Goal: Information Seeking & Learning: Learn about a topic

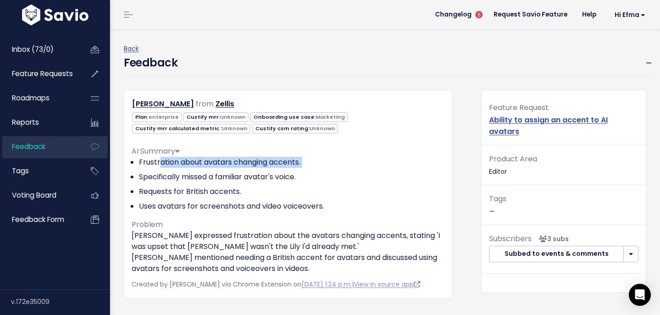
drag, startPoint x: 161, startPoint y: 165, endPoint x: 304, endPoint y: 167, distance: 143.1
click at [303, 167] on li "Frustration about avatars changing accents." at bounding box center [292, 162] width 306 height 11
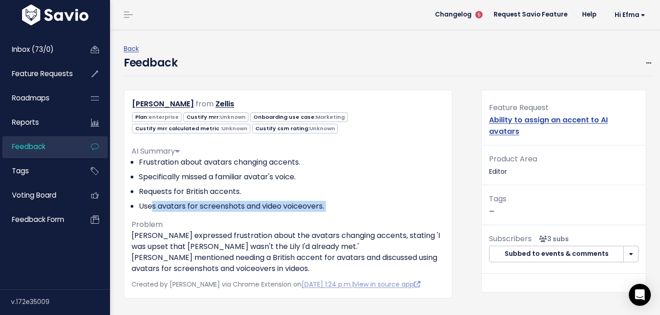
drag, startPoint x: 150, startPoint y: 207, endPoint x: 320, endPoint y: 215, distance: 169.9
click at [320, 216] on div "AI Summary Frustration about avatars changing accents. Specifically missed a fa…" at bounding box center [288, 207] width 313 height 136
click at [320, 215] on div "AI Summary Frustration about avatars changing accents. Specifically missed a fa…" at bounding box center [288, 207] width 313 height 136
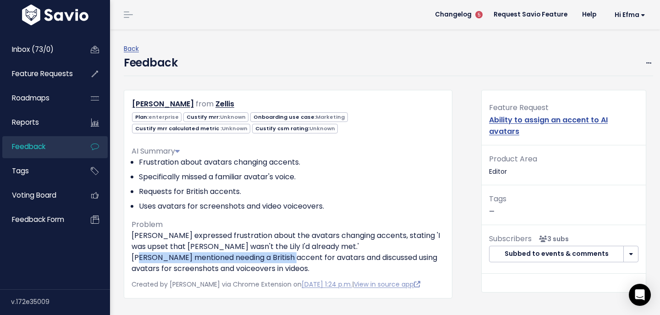
drag, startPoint x: 135, startPoint y: 257, endPoint x: 290, endPoint y: 263, distance: 154.7
click at [289, 263] on p "Jane expressed frustration about the avatars changing accents, stating 'I was u…" at bounding box center [288, 252] width 313 height 44
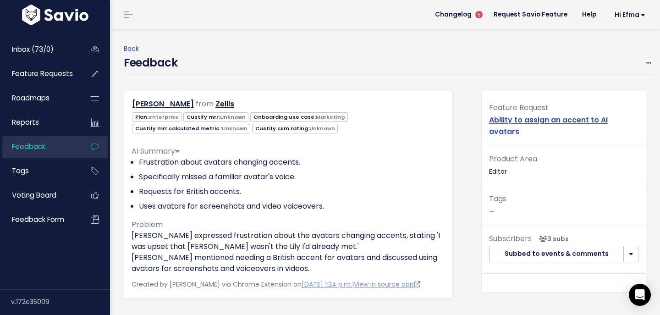
click at [290, 263] on p "Jane expressed frustration about the avatars changing accents, stating 'I was u…" at bounding box center [288, 252] width 313 height 44
click at [34, 72] on span "Feature Requests" at bounding box center [42, 74] width 61 height 10
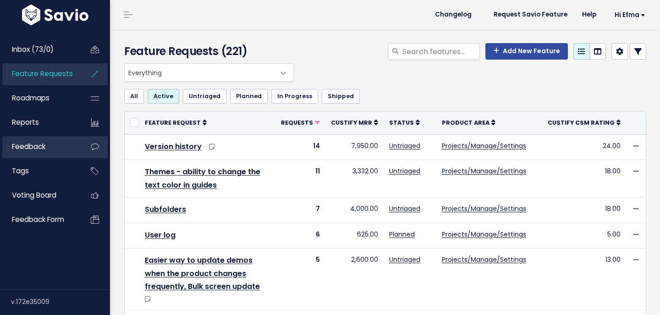
click at [45, 139] on link "Feedback" at bounding box center [39, 146] width 74 height 21
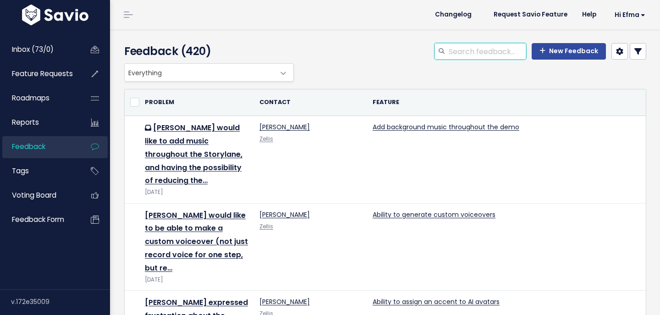
click at [473, 55] on input "search" at bounding box center [487, 51] width 78 height 17
type input "accent"
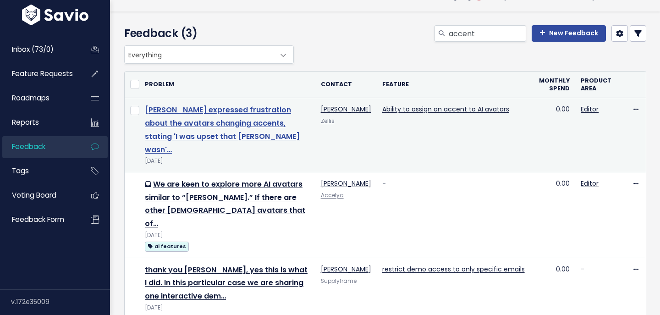
scroll to position [35, 0]
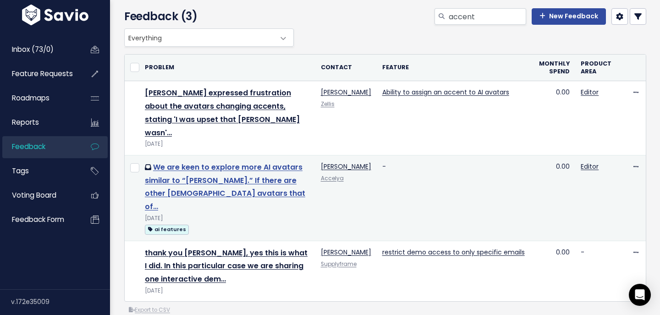
click at [213, 167] on link "We are keen to explore more AI avatars similar to “Anna.” If there are other fe…" at bounding box center [225, 187] width 161 height 50
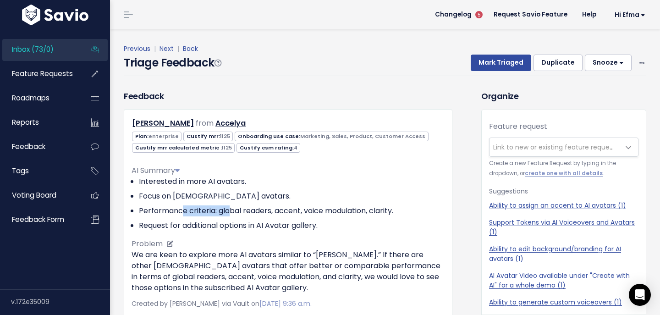
drag, startPoint x: 228, startPoint y: 211, endPoint x: 174, endPoint y: 209, distance: 54.2
click at [175, 209] on li "Performance criteria: global readers, accent, voice modulation, clarity." at bounding box center [292, 210] width 306 height 11
click at [163, 216] on li "Performance criteria: global readers, accent, voice modulation, clarity." at bounding box center [292, 210] width 306 height 11
drag, startPoint x: 253, startPoint y: 206, endPoint x: 318, endPoint y: 206, distance: 65.1
click at [261, 206] on li "Performance criteria: global readers, accent, voice modulation, clarity." at bounding box center [292, 210] width 306 height 11
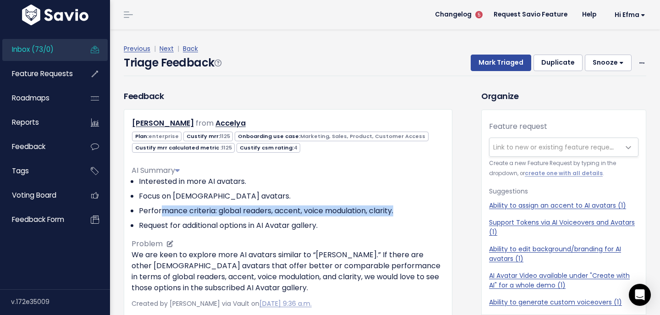
drag, startPoint x: 396, startPoint y: 212, endPoint x: 157, endPoint y: 212, distance: 238.5
click at [157, 212] on li "Performance criteria: global readers, accent, voice modulation, clarity." at bounding box center [292, 210] width 306 height 11
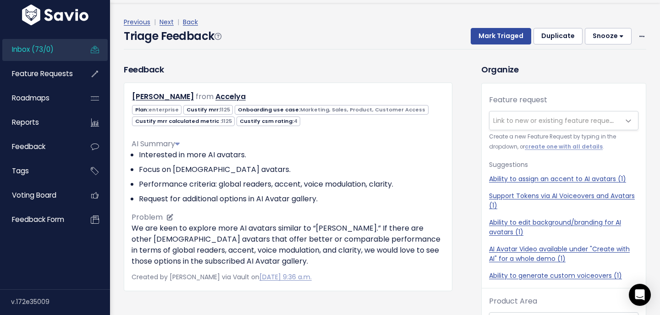
scroll to position [30, 0]
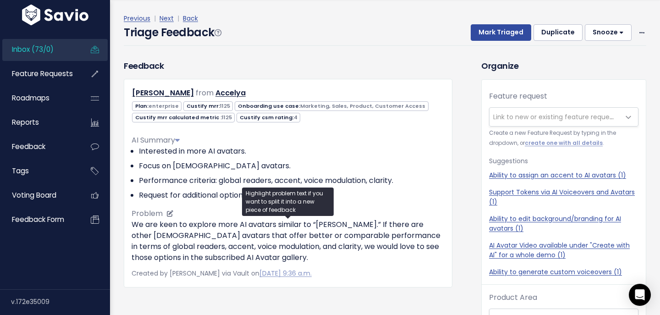
drag, startPoint x: 158, startPoint y: 226, endPoint x: 160, endPoint y: 238, distance: 12.5
click at [161, 238] on p "We are keen to explore more AI avatars similar to “[PERSON_NAME].” If there are…" at bounding box center [288, 241] width 313 height 44
click at [160, 238] on p "We are keen to explore more AI avatars similar to “[PERSON_NAME].” If there are…" at bounding box center [288, 241] width 313 height 44
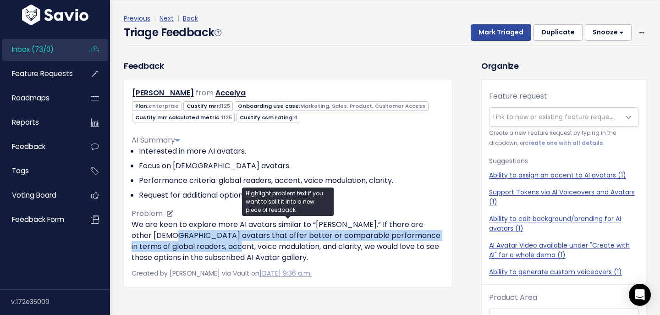
drag, startPoint x: 160, startPoint y: 238, endPoint x: 177, endPoint y: 241, distance: 17.3
click at [178, 241] on p "We are keen to explore more AI avatars similar to “[PERSON_NAME].” If there are…" at bounding box center [288, 241] width 313 height 44
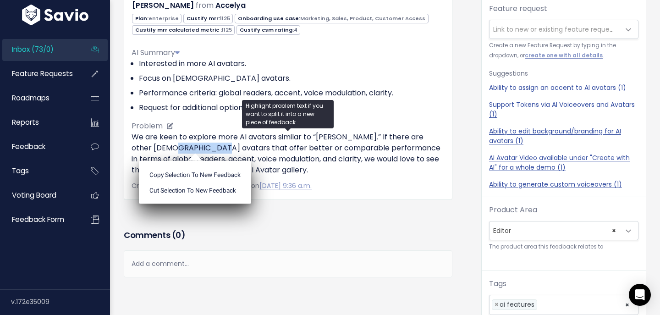
scroll to position [151, 0]
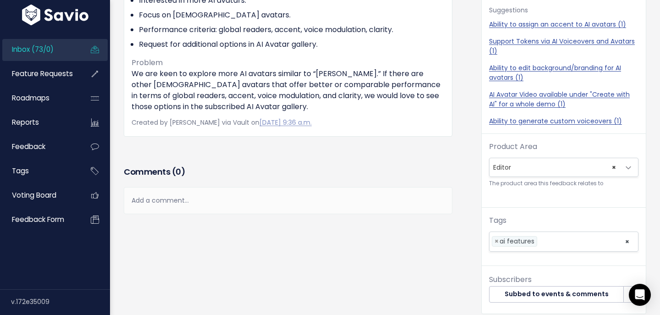
click at [252, 193] on div "Add a comment..." at bounding box center [288, 200] width 329 height 27
